Goal: Task Accomplishment & Management: Manage account settings

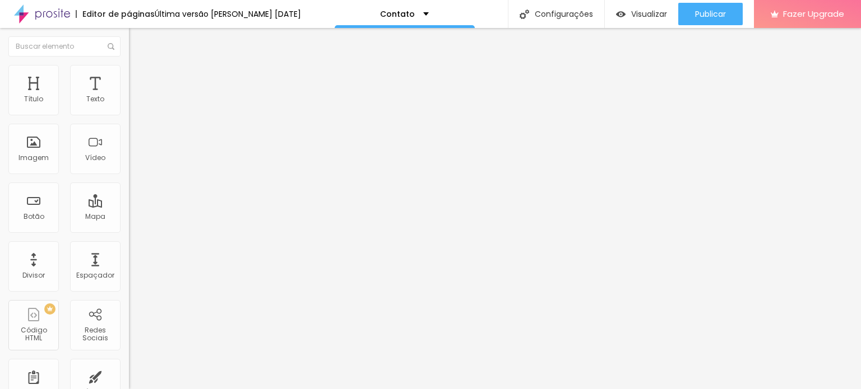
click at [129, 76] on li "Avançado" at bounding box center [193, 81] width 129 height 11
click at [139, 66] on span "Conteúdo" at bounding box center [156, 62] width 35 height 10
click at [129, 105] on input "Alboom Brasil" at bounding box center [196, 99] width 134 height 11
drag, startPoint x: 77, startPoint y: 120, endPoint x: 0, endPoint y: 112, distance: 77.3
click at [129, 112] on div "Endereço Alboom Brasil Alinhamento 15 Zoom" at bounding box center [193, 199] width 129 height 224
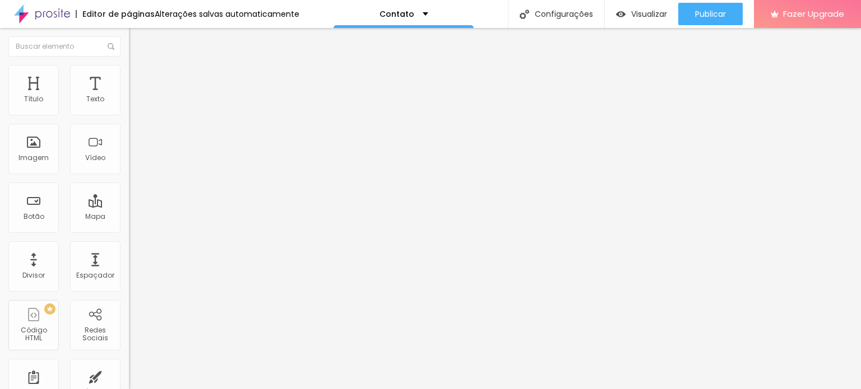
type input "32145040"
click at [40, 165] on div "Imagem" at bounding box center [33, 149] width 50 height 50
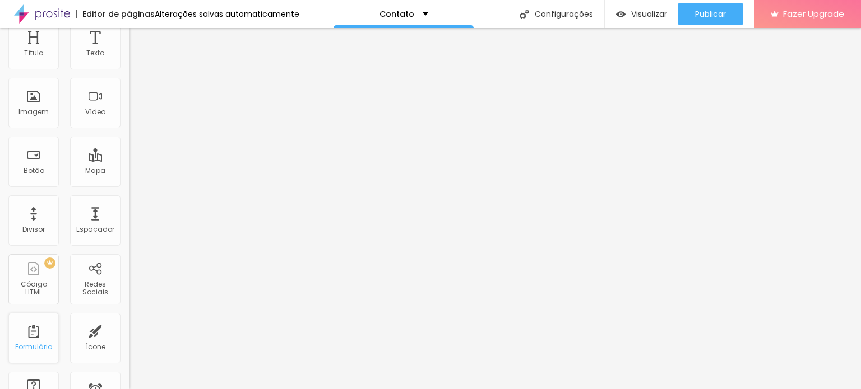
scroll to position [112, 0]
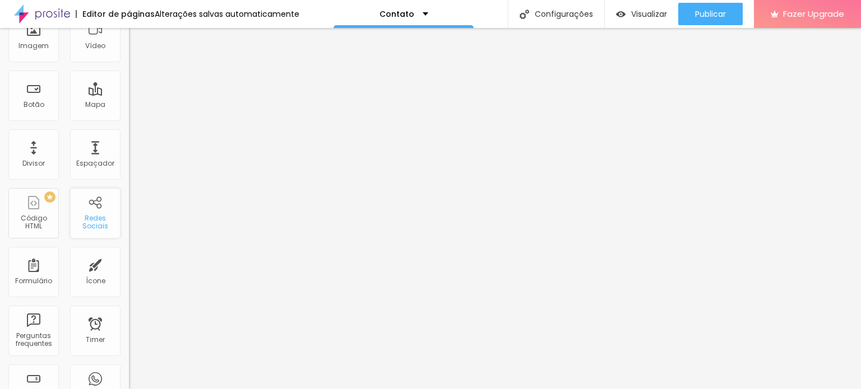
click at [94, 226] on div "Redes Sociais" at bounding box center [95, 223] width 44 height 16
click at [85, 216] on div "Redes Sociais" at bounding box center [95, 223] width 44 height 16
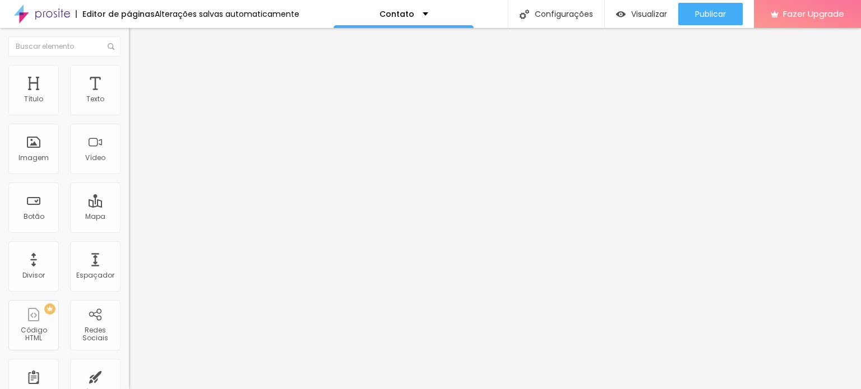
click at [129, 106] on div "TikTok" at bounding box center [193, 109] width 129 height 7
click at [129, 113] on img at bounding box center [133, 117] width 8 height 8
click at [129, 103] on div "Instagram" at bounding box center [193, 164] width 129 height 155
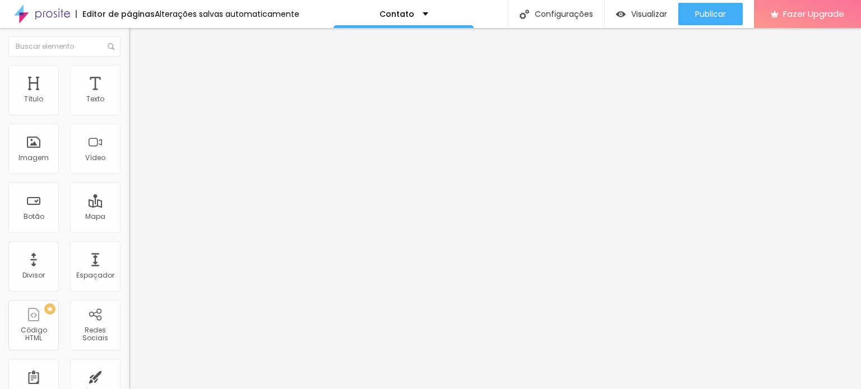
click at [129, 381] on input "https://" at bounding box center [196, 386] width 134 height 11
click at [129, 240] on div "Instagram" at bounding box center [193, 307] width 129 height 134
click at [135, 245] on div "Instagram" at bounding box center [193, 307] width 117 height 124
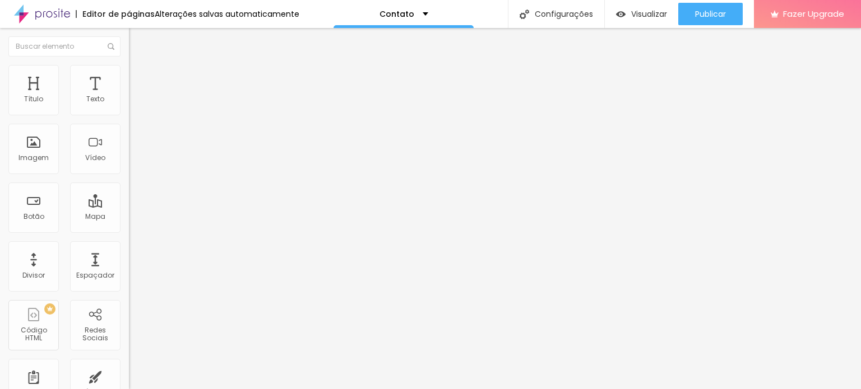
click at [129, 103] on div "Instagram" at bounding box center [193, 164] width 129 height 155
click at [129, 381] on input "https://" at bounding box center [196, 386] width 134 height 11
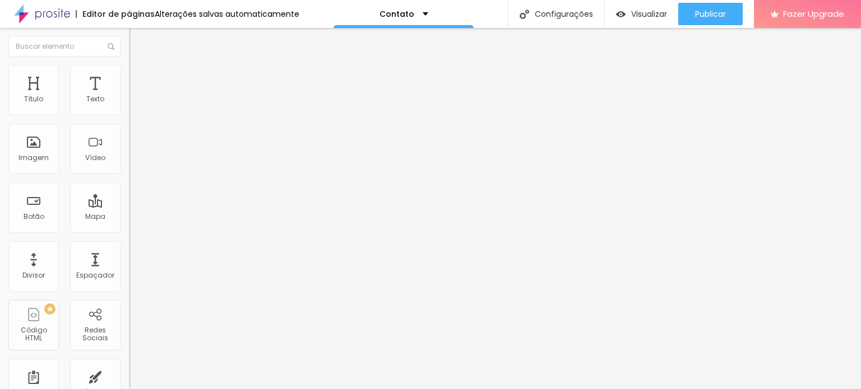
paste input "[URL][DOMAIN_NAME][DOMAIN_NAME]"
type input "https://[URL][DOMAIN_NAME][DOMAIN_NAME]"
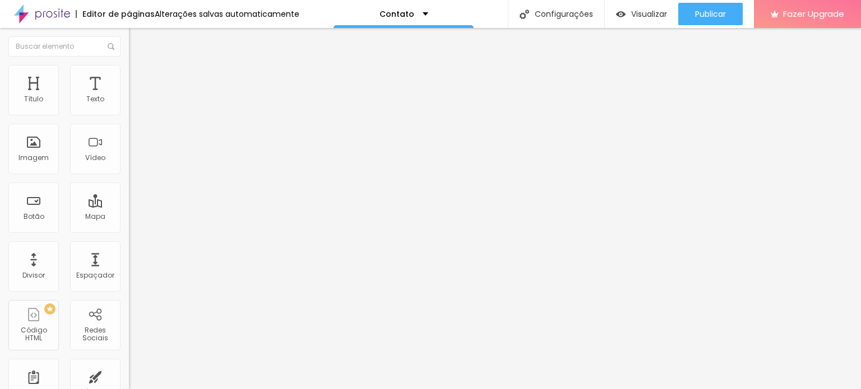
type input "[URL][DOMAIN_NAME]"
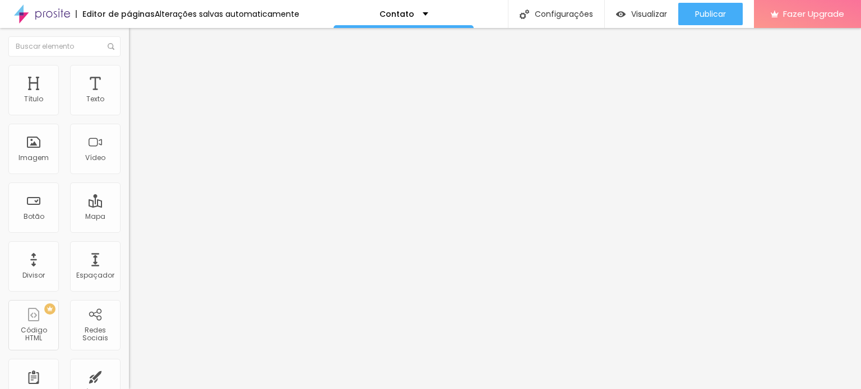
scroll to position [0, 0]
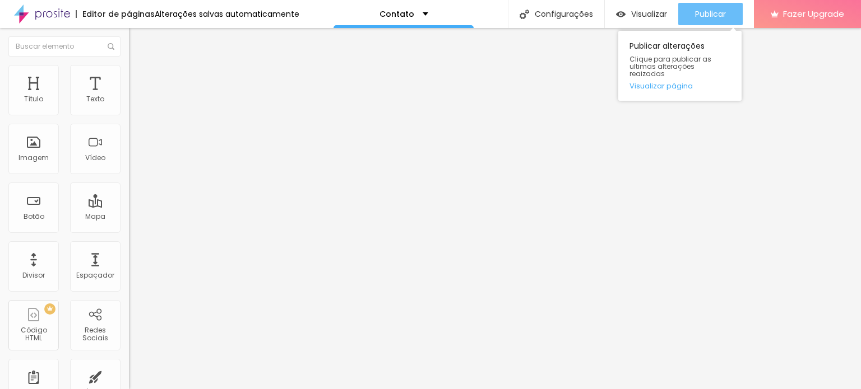
click at [704, 12] on span "Publicar" at bounding box center [710, 14] width 31 height 9
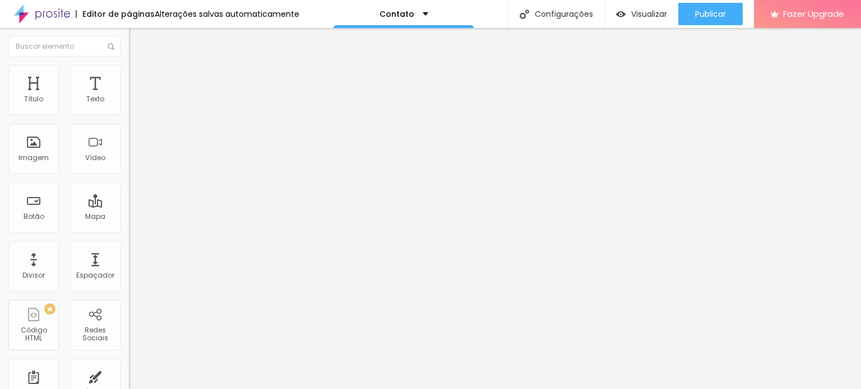
click at [139, 75] on span "Estilo" at bounding box center [147, 73] width 17 height 10
click at [129, 76] on li "Avançado" at bounding box center [193, 81] width 129 height 11
click at [129, 63] on li "Conteúdo" at bounding box center [193, 59] width 129 height 11
click at [129, 45] on button "Editar Redes Sociais" at bounding box center [193, 41] width 129 height 26
click at [44, 217] on div "Botão" at bounding box center [33, 208] width 50 height 50
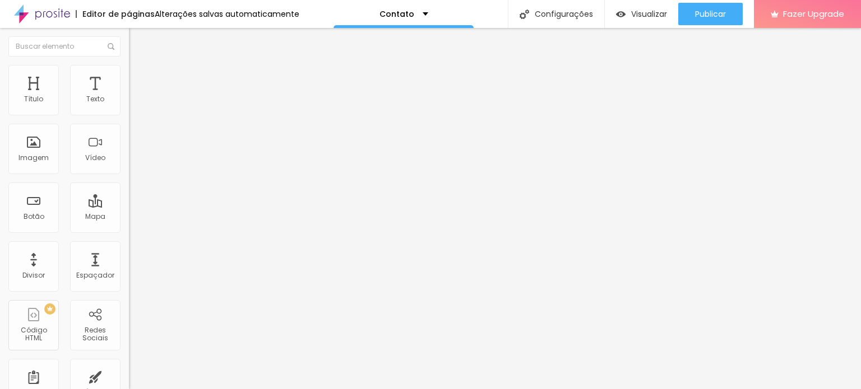
click at [129, 114] on input "text" at bounding box center [196, 108] width 134 height 11
type input "(31)99981-8760"
type input "31999818760"
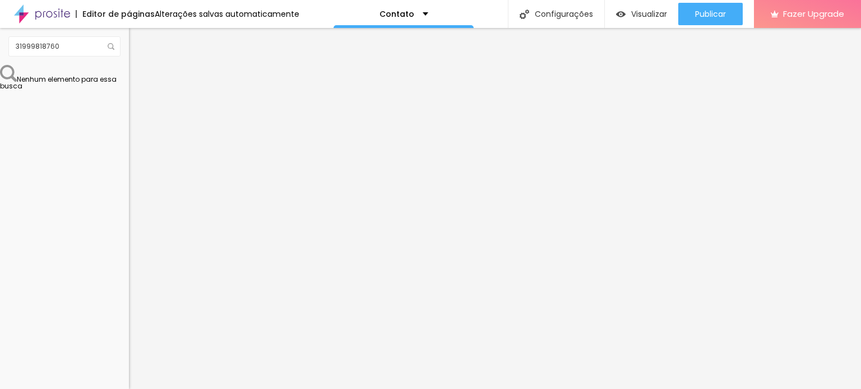
drag, startPoint x: 62, startPoint y: 221, endPoint x: 29, endPoint y: 196, distance: 41.9
type textarea "O"
paste textarea "Olá, Camila! Vi seu trabalho no site e gostaria de saber mais sobre os ensaios …"
type textarea "Olá, Camila! Vi seu trabalho no site e gostaria de saber mais sobre os ensaios …"
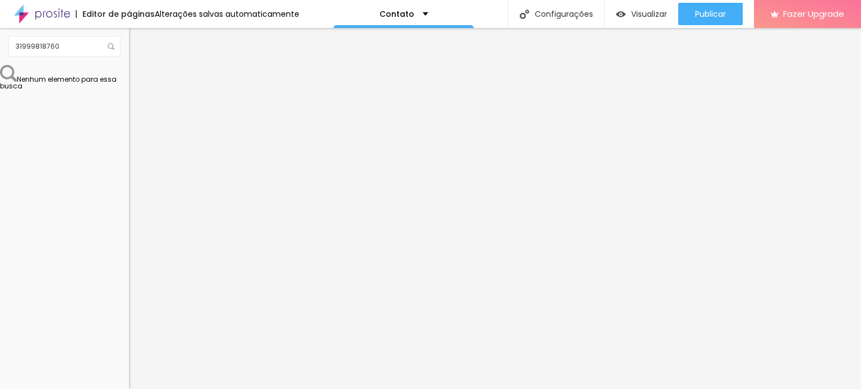
click at [137, 43] on img "button" at bounding box center [141, 45] width 8 height 9
click at [31, 40] on input "31999818760" at bounding box center [64, 46] width 112 height 20
drag, startPoint x: 78, startPoint y: 49, endPoint x: 6, endPoint y: 53, distance: 71.8
click at [6, 53] on div "31999818760" at bounding box center [64, 46] width 129 height 37
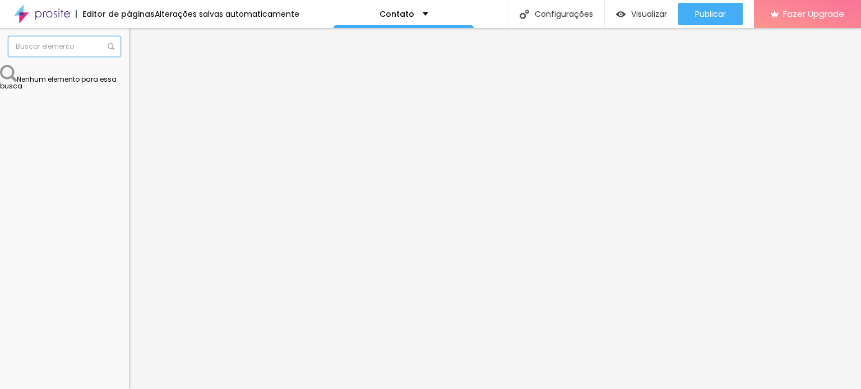
scroll to position [0, 0]
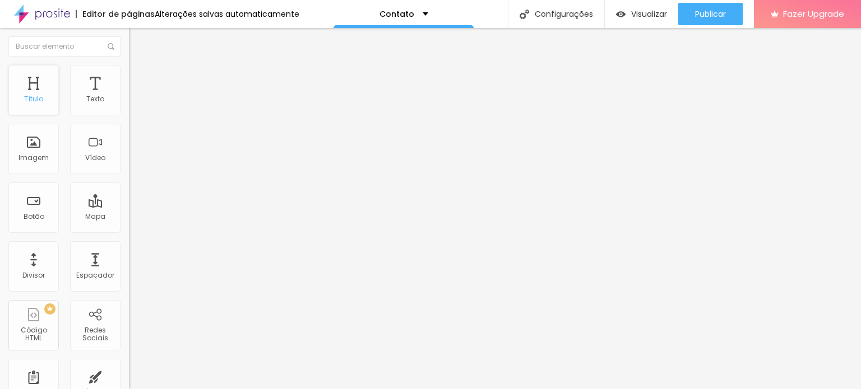
click at [38, 91] on div "Título" at bounding box center [33, 90] width 50 height 50
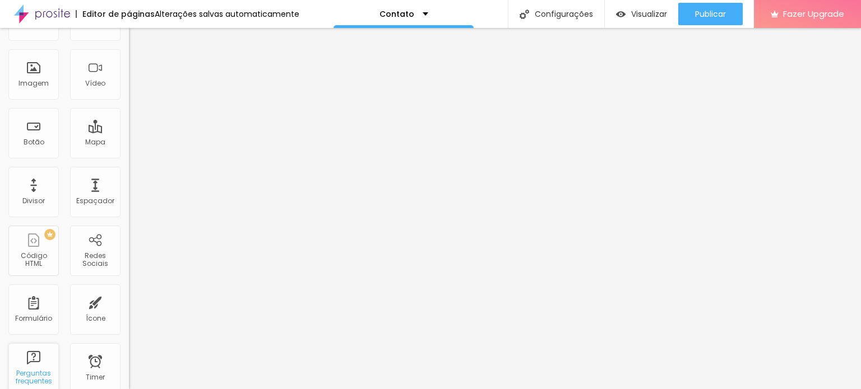
scroll to position [56, 0]
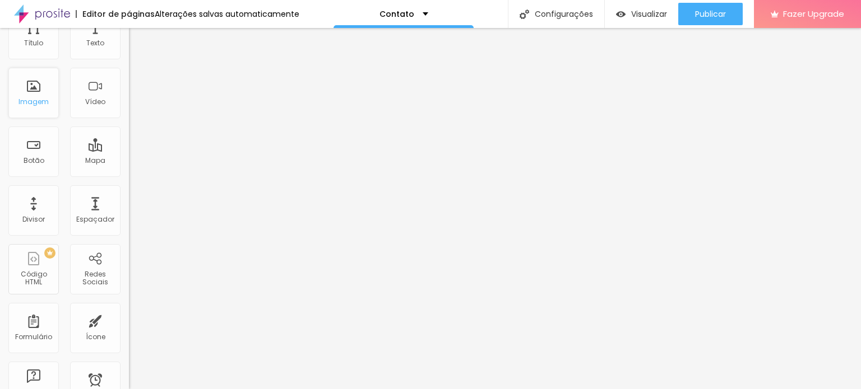
click at [41, 112] on div "Imagem" at bounding box center [33, 93] width 50 height 50
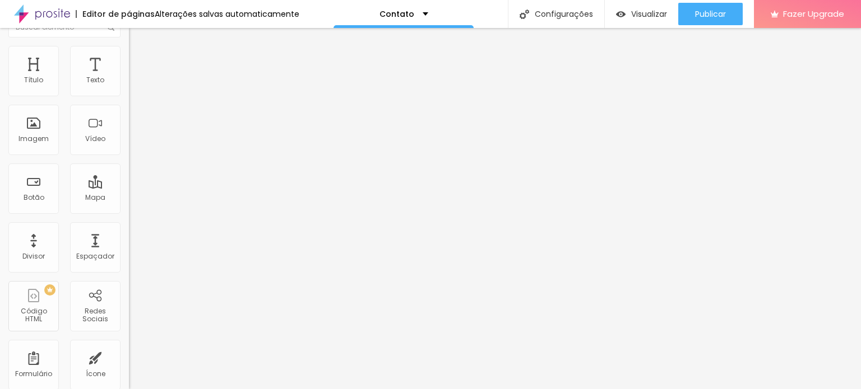
scroll to position [0, 0]
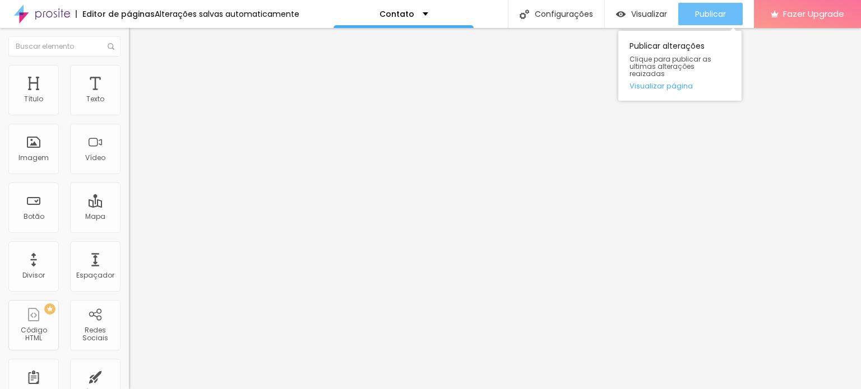
click at [712, 11] on span "Publicar" at bounding box center [710, 14] width 31 height 9
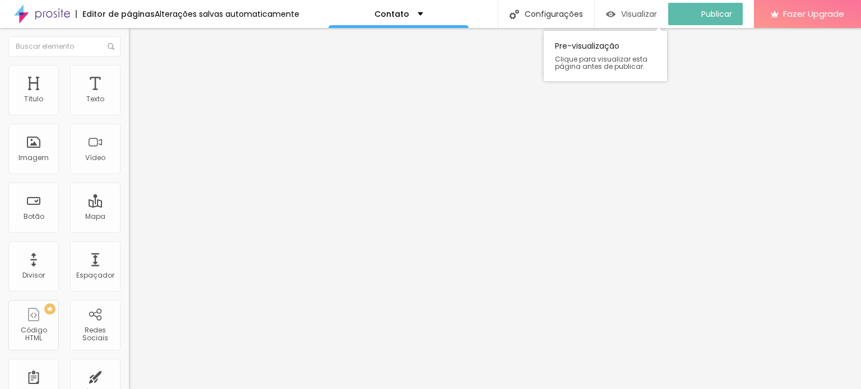
click at [627, 11] on div "Visualizar" at bounding box center [631, 15] width 51 height 10
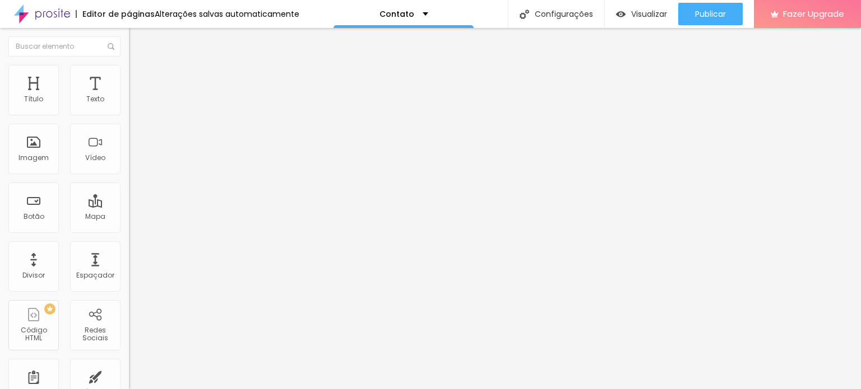
click at [129, 226] on div "Instagram" at bounding box center [193, 229] width 129 height 7
click at [129, 381] on input "https://[URL][DOMAIN_NAME][DOMAIN_NAME]" at bounding box center [196, 386] width 134 height 11
drag, startPoint x: 65, startPoint y: 184, endPoint x: 109, endPoint y: 178, distance: 44.1
click at [129, 381] on input "https://[URL][DOMAIN_NAME][DOMAIN_NAME]" at bounding box center [196, 386] width 134 height 11
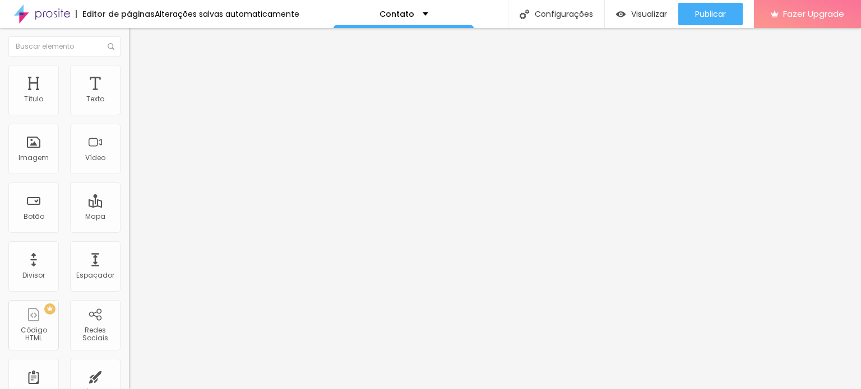
click at [129, 381] on input "https://[URL][DOMAIN_NAME][DOMAIN_NAME]" at bounding box center [196, 386] width 134 height 11
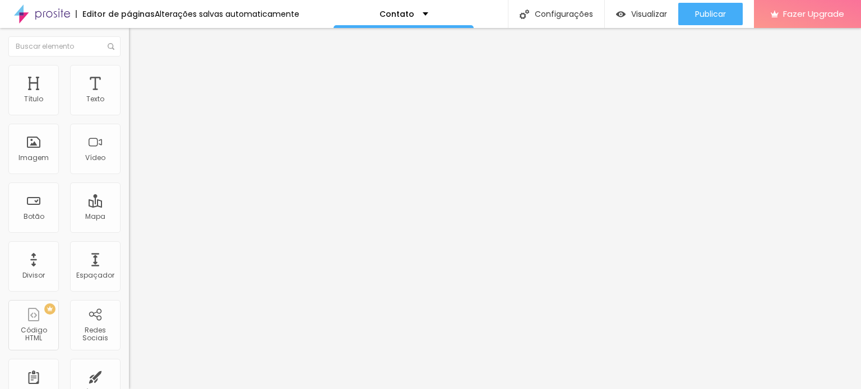
scroll to position [0, 0]
click at [129, 381] on input "text" at bounding box center [196, 386] width 134 height 11
paste input "[URL][DOMAIN_NAME][DOMAIN_NAME]"
type input "[URL][DOMAIN_NAME][DOMAIN_NAME]"
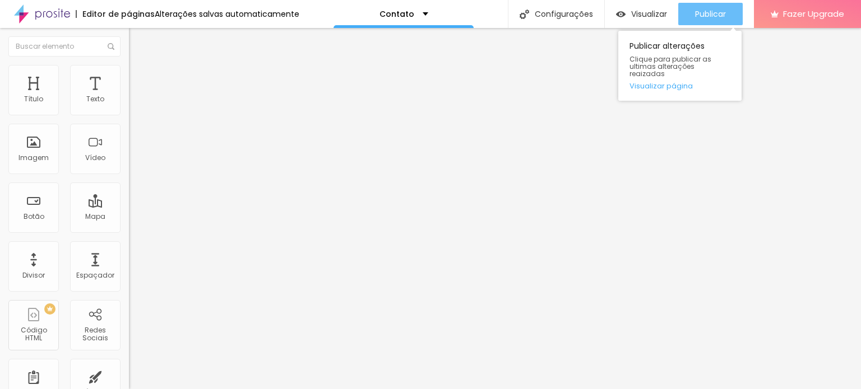
click at [708, 18] on span "Publicar" at bounding box center [710, 14] width 31 height 9
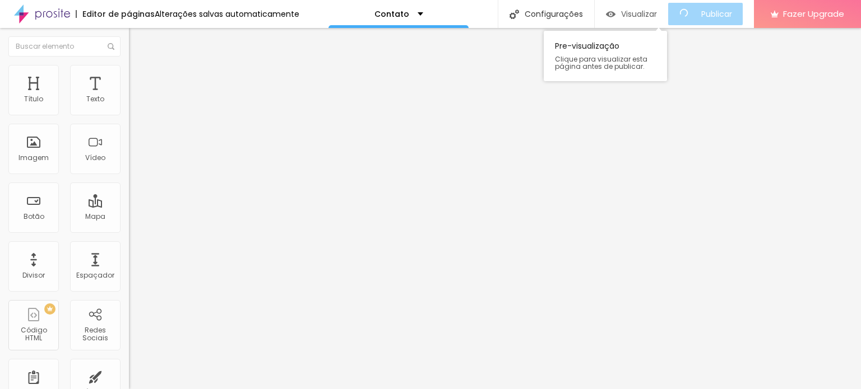
click at [657, 11] on span "Visualizar" at bounding box center [639, 14] width 36 height 9
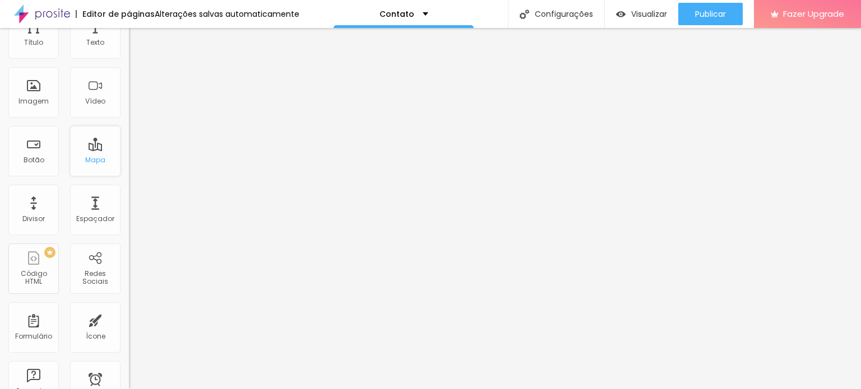
scroll to position [224, 0]
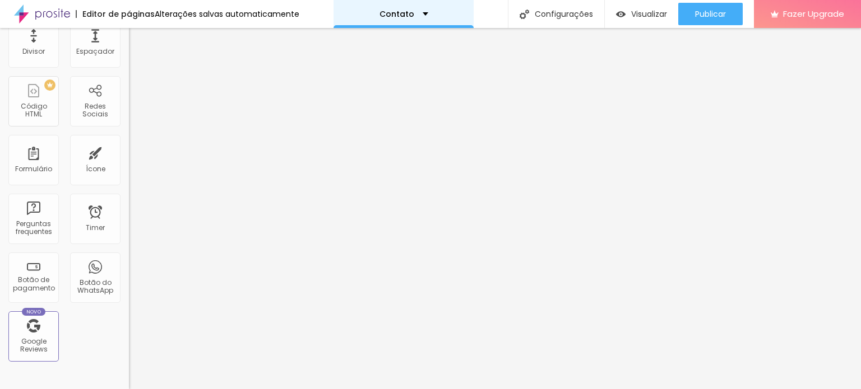
click at [385, 4] on div "Contato" at bounding box center [403, 14] width 140 height 28
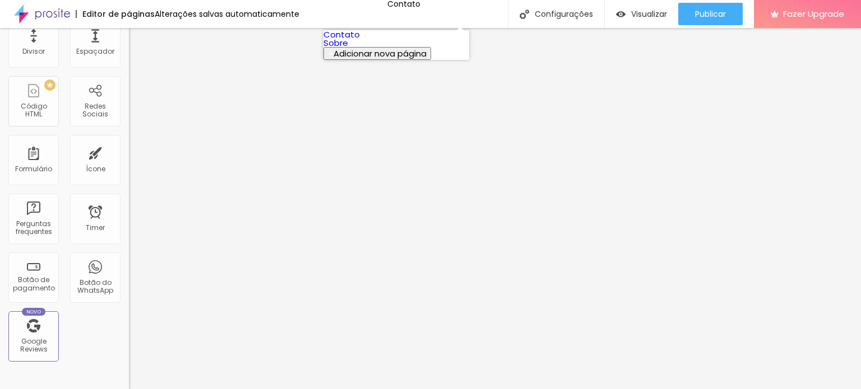
click at [348, 49] on link "Sobre" at bounding box center [335, 43] width 25 height 12
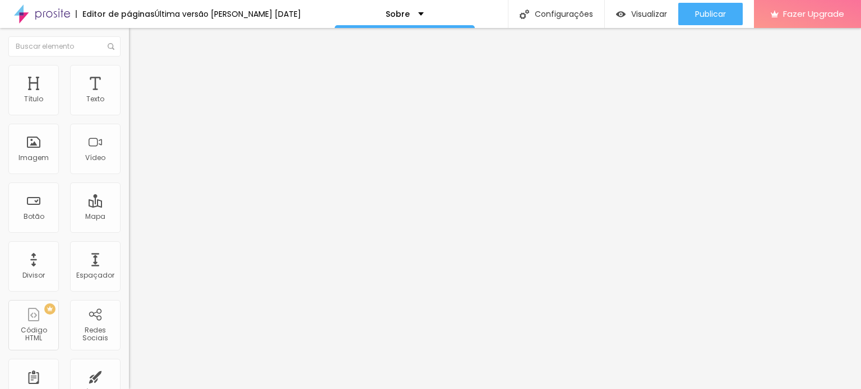
paste input "[URL][DOMAIN_NAME][DOMAIN_NAME]"
type input "https://[URL][DOMAIN_NAME][DOMAIN_NAME]"
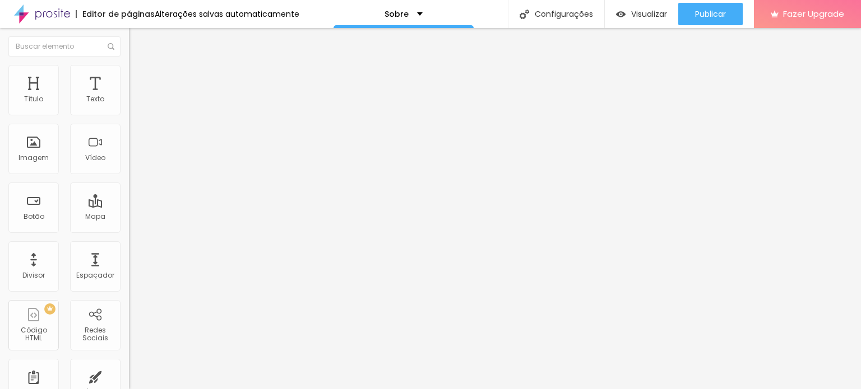
click at [129, 113] on div "Facebook" at bounding box center [193, 164] width 129 height 155
click at [129, 240] on div "Facebook" at bounding box center [193, 307] width 129 height 134
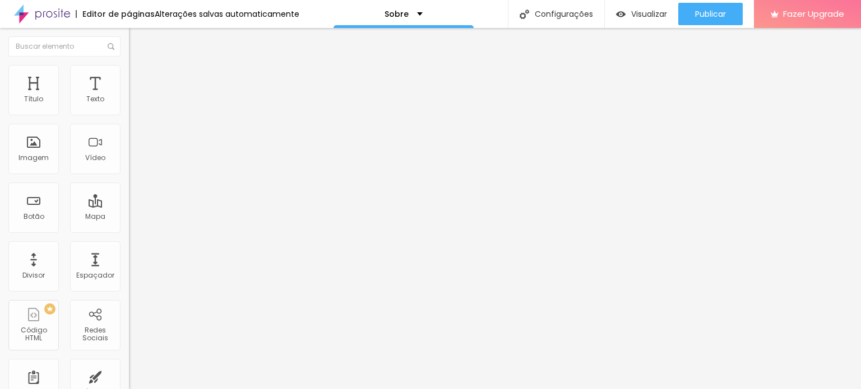
click at [129, 381] on input "https://" at bounding box center [196, 386] width 134 height 11
type input "[URL][DOMAIN_NAME]"
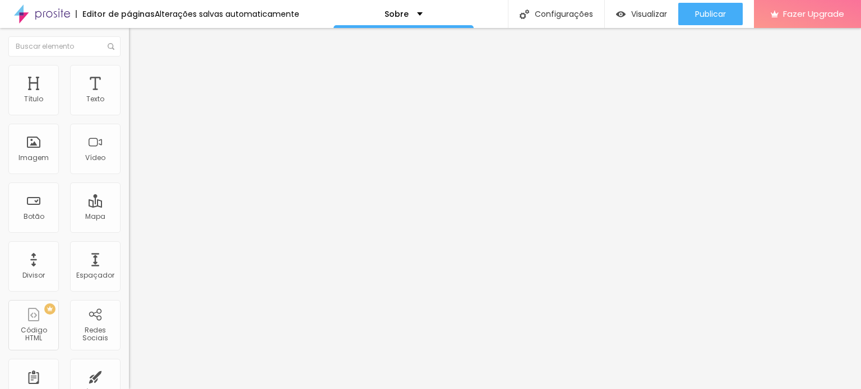
scroll to position [0, 0]
click at [129, 61] on li "Conteúdo" at bounding box center [193, 59] width 129 height 11
click at [129, 65] on li "Conteúdo" at bounding box center [193, 59] width 129 height 11
click at [139, 77] on span "Estilo" at bounding box center [147, 73] width 17 height 10
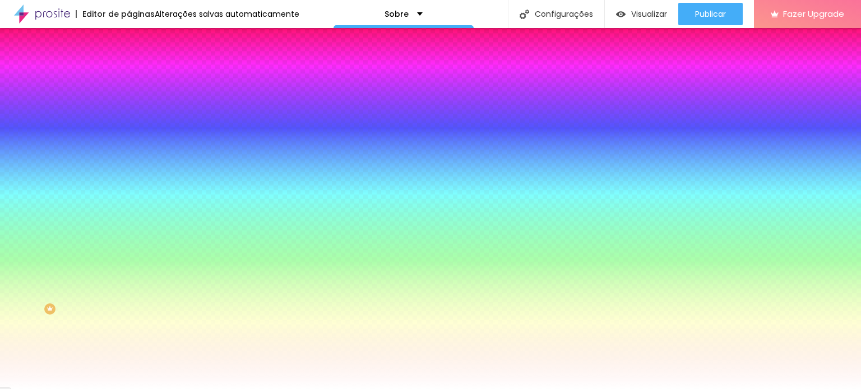
click at [129, 76] on li "Avançado" at bounding box center [193, 81] width 129 height 11
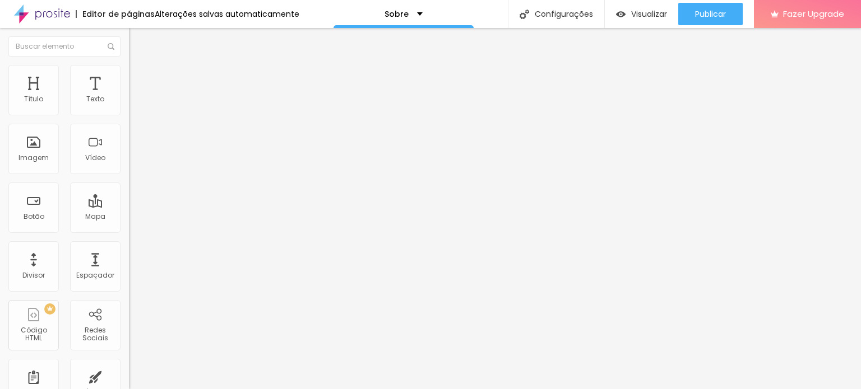
click at [129, 64] on img at bounding box center [134, 59] width 10 height 10
click at [76, 106] on div "Texto" at bounding box center [95, 90] width 50 height 50
click at [83, 93] on div "Texto" at bounding box center [95, 90] width 50 height 50
type input "17"
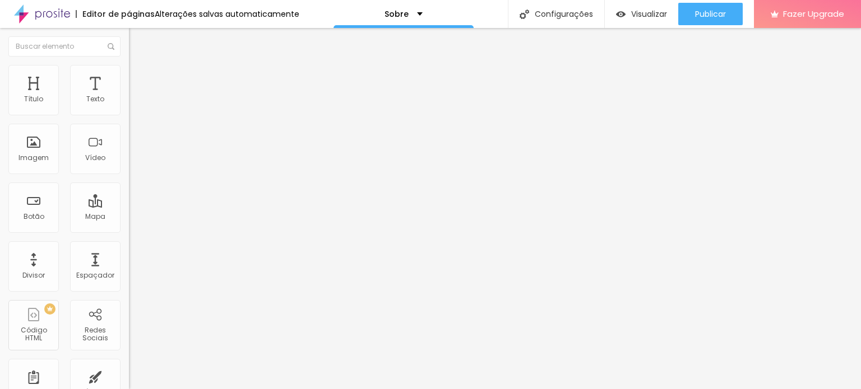
type input "16"
type input "15"
type input "16"
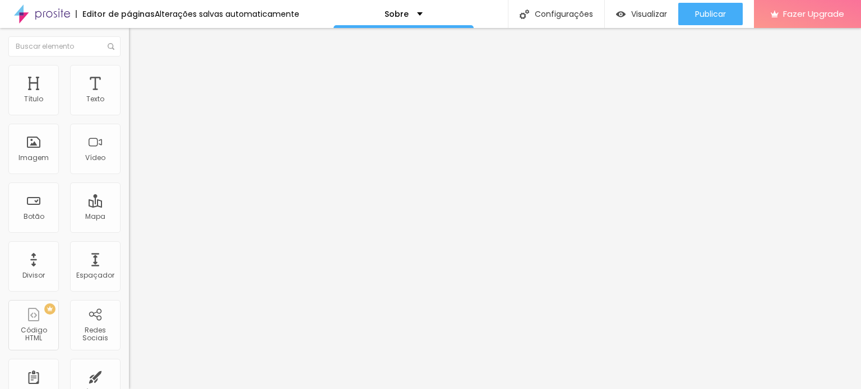
type input "16"
type input "15"
click at [129, 206] on input "range" at bounding box center [165, 210] width 72 height 9
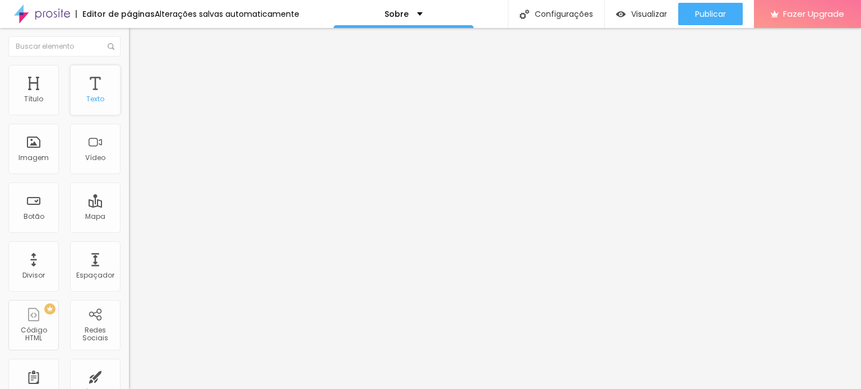
click at [92, 105] on div "Texto" at bounding box center [95, 90] width 50 height 50
type input "0.2"
type input "0.3"
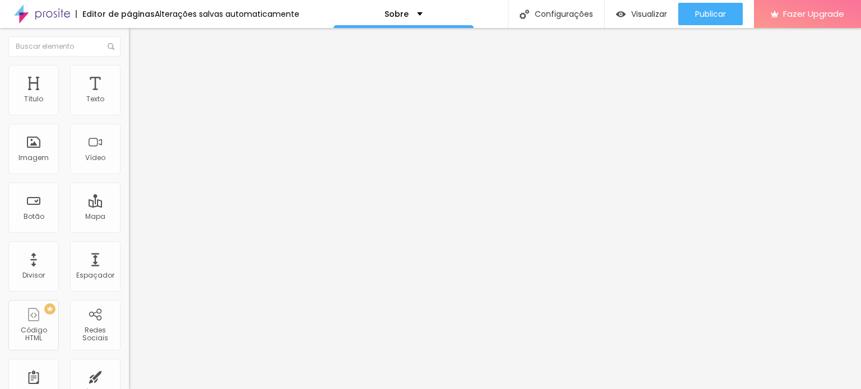
type input "0.5"
type input "0.3"
type input "0.2"
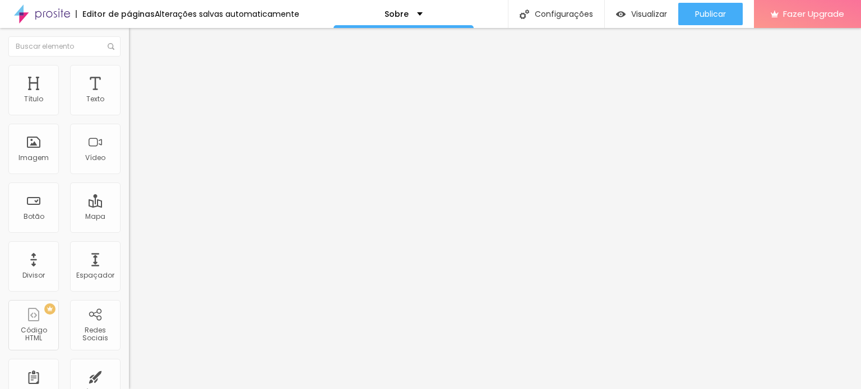
type input "0.2"
type input "0.1"
type input "0.2"
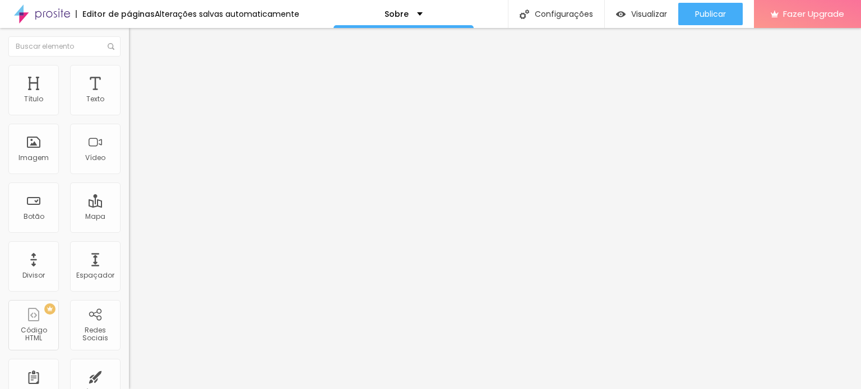
type input "0.3"
click at [129, 365] on input "range" at bounding box center [165, 369] width 72 height 9
type input "1.2"
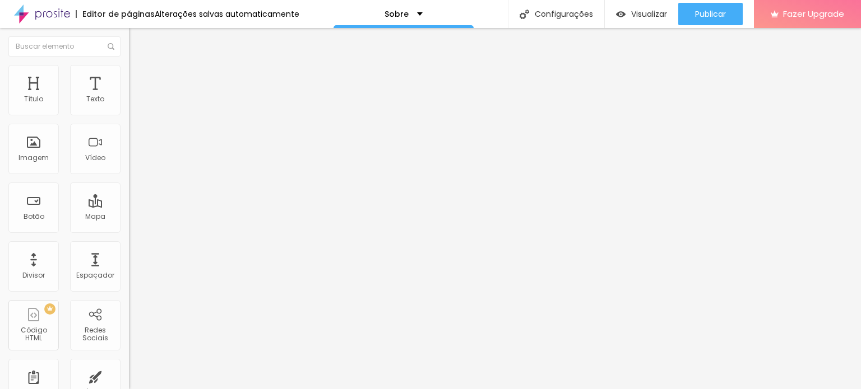
type input "1.2"
type input "1.4"
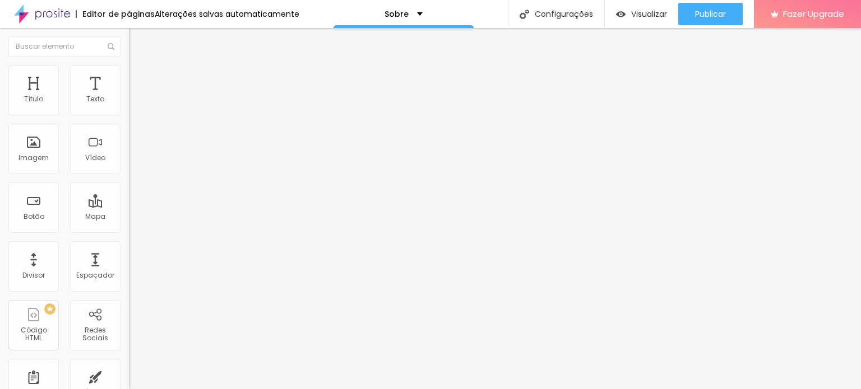
type input "0.6"
type input "1.5"
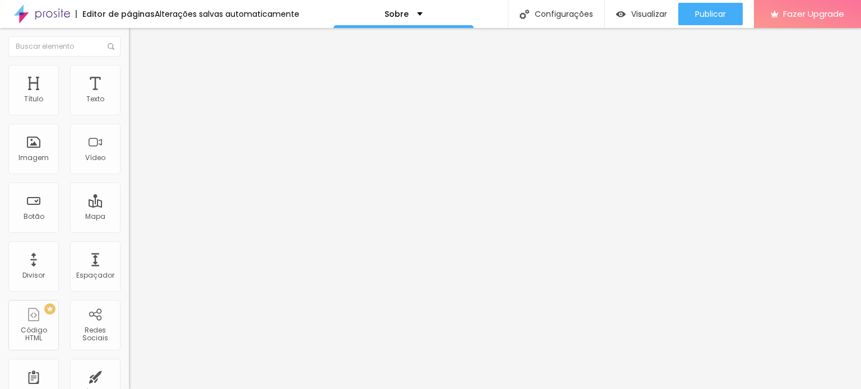
type input "1.5"
type input "4"
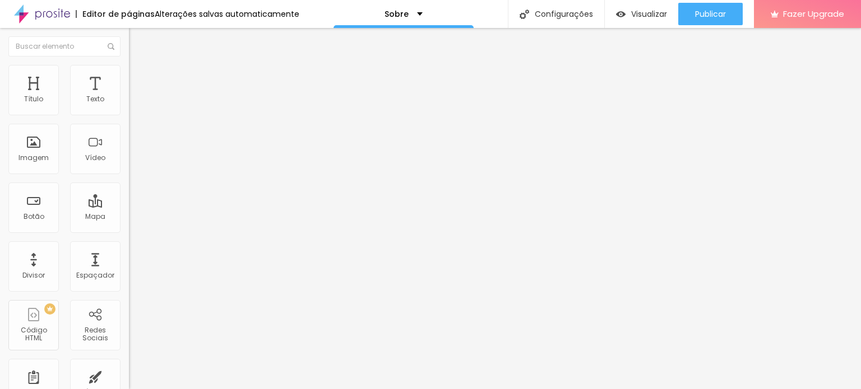
type input "0"
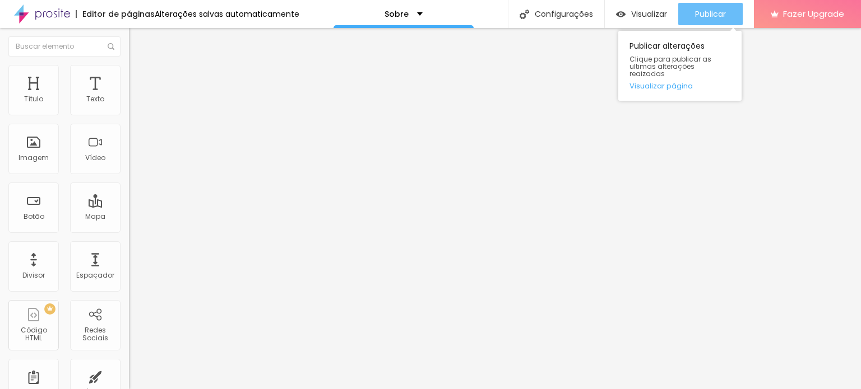
click at [720, 16] on span "Publicar" at bounding box center [710, 14] width 31 height 9
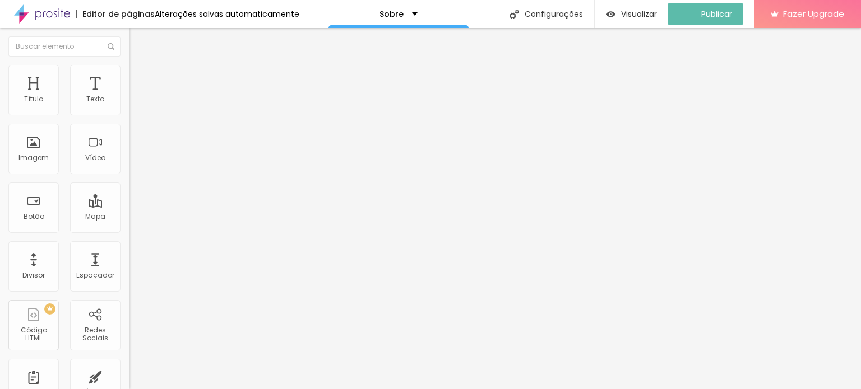
click at [129, 68] on img at bounding box center [134, 70] width 10 height 10
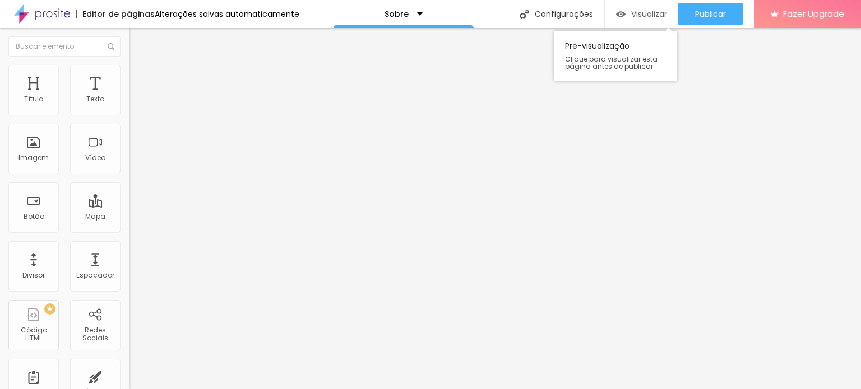
click at [642, 15] on span "Visualizar" at bounding box center [649, 14] width 36 height 9
click at [634, 20] on div "Visualizar" at bounding box center [641, 14] width 51 height 22
